Goal: Information Seeking & Learning: Compare options

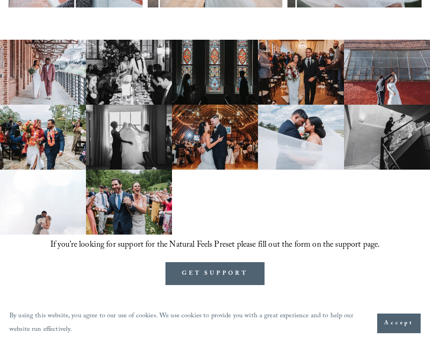
scroll to position [489, 0]
click at [74, 85] on img at bounding box center [43, 72] width 86 height 65
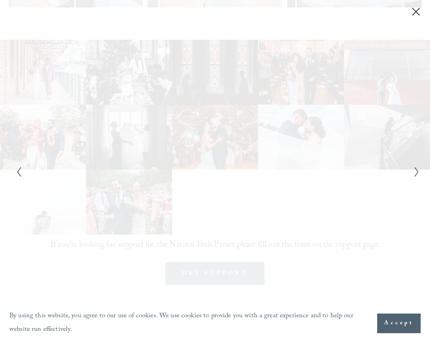
click at [74, 85] on div "Gallery" at bounding box center [114, 171] width 202 height 298
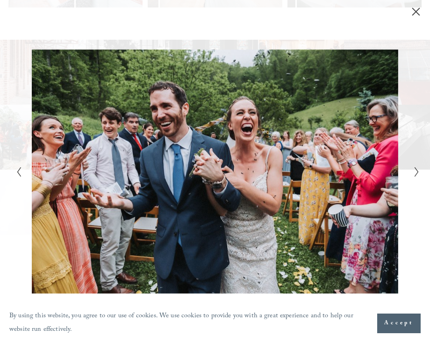
click at [20, 168] on icon "Previous Slide" at bounding box center [19, 171] width 6 height 11
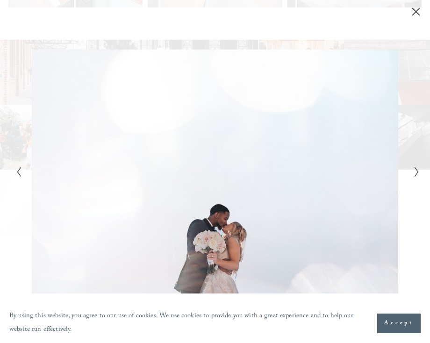
click at [20, 168] on icon "Previous Slide" at bounding box center [19, 171] width 6 height 11
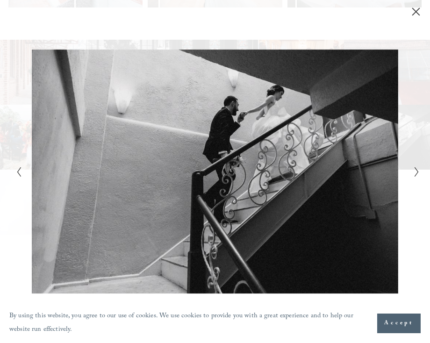
click at [20, 168] on icon "Previous Slide" at bounding box center [19, 171] width 6 height 11
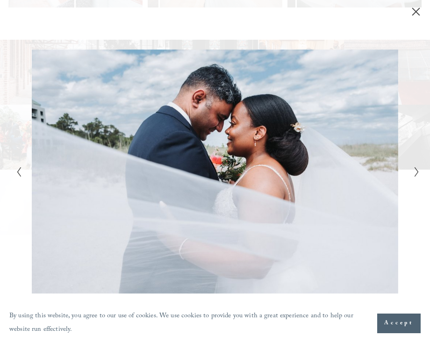
click at [20, 168] on icon "Previous Slide" at bounding box center [19, 171] width 6 height 11
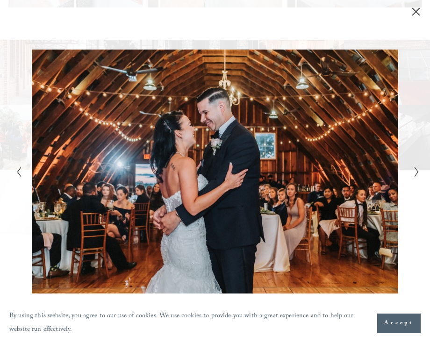
click at [20, 168] on icon "Previous Slide" at bounding box center [19, 171] width 6 height 11
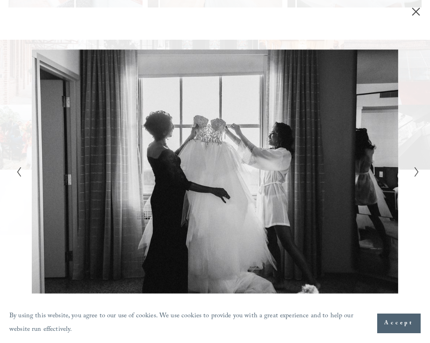
click at [418, 15] on icon "Close" at bounding box center [415, 11] width 9 height 9
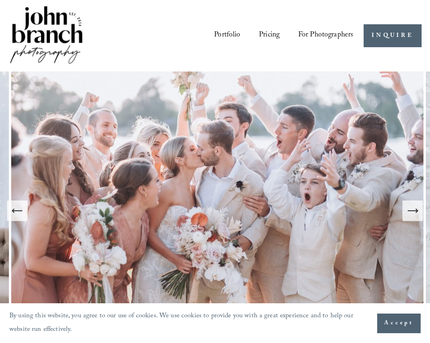
click at [0, 0] on span "Presets" at bounding box center [0, 0] width 0 height 0
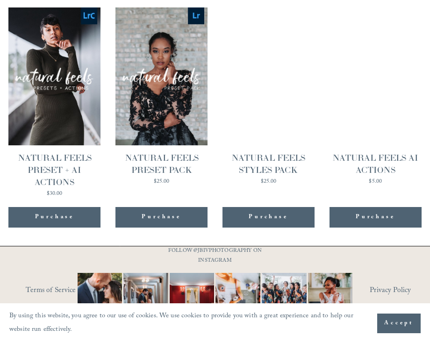
scroll to position [857, 0]
